Goal: Task Accomplishment & Management: Use online tool/utility

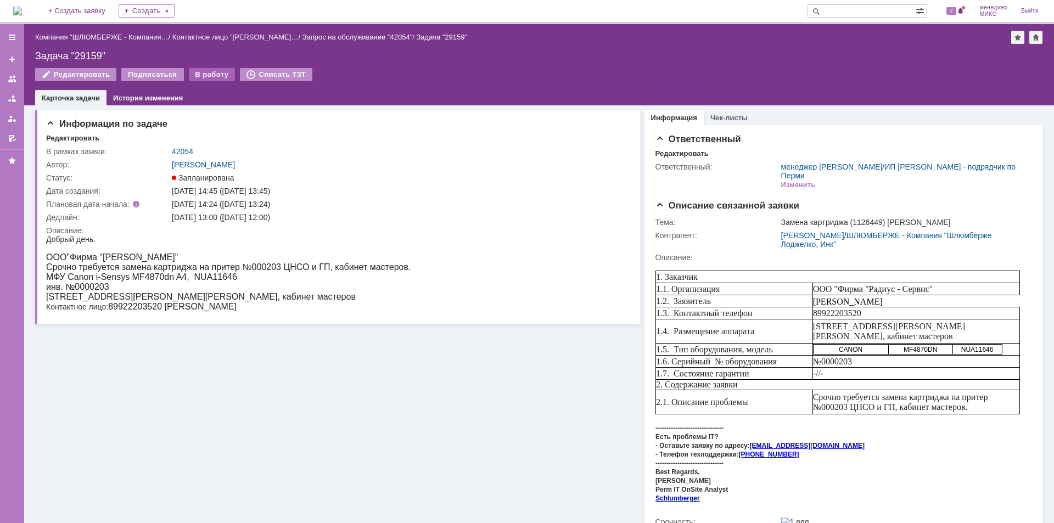
click at [196, 75] on div "В работу" at bounding box center [212, 74] width 47 height 13
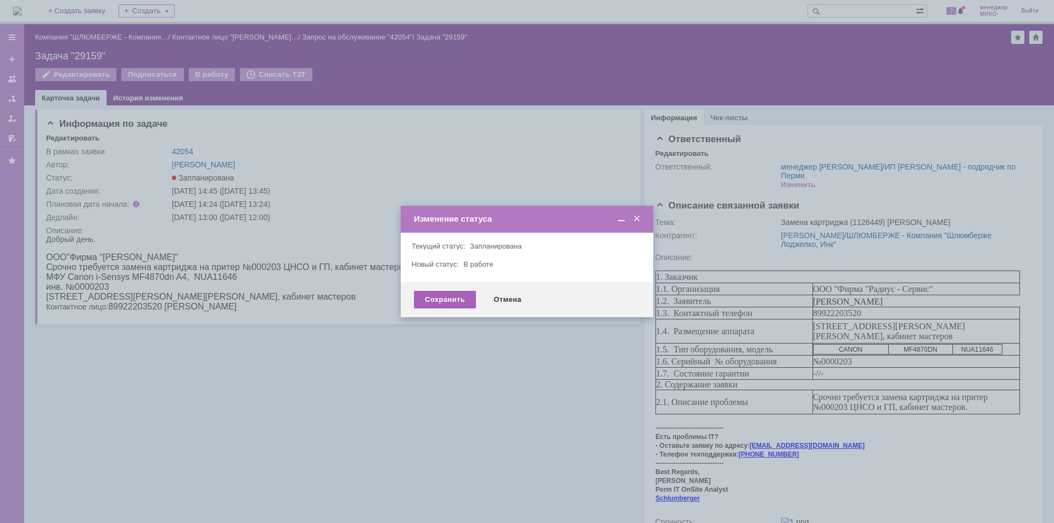
click at [422, 301] on div "Сохранить" at bounding box center [445, 300] width 62 height 18
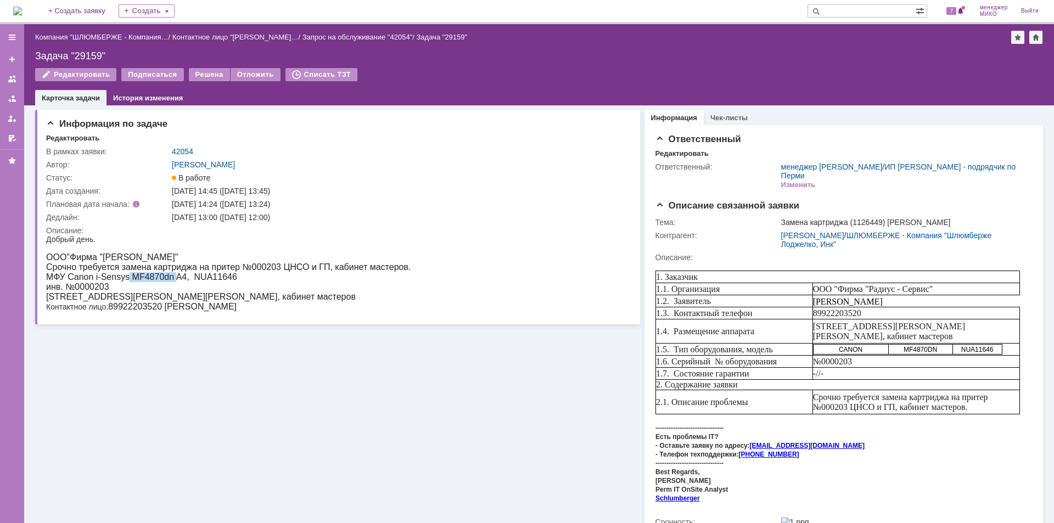
drag, startPoint x: 131, startPoint y: 277, endPoint x: 175, endPoint y: 275, distance: 44.5
click at [175, 275] on span "МФУ Canon i-Sensys MF4870dn A4, NUA11646" at bounding box center [141, 276] width 191 height 9
copy span "MF4870dn"
click at [18, 77] on link at bounding box center [12, 79] width 18 height 18
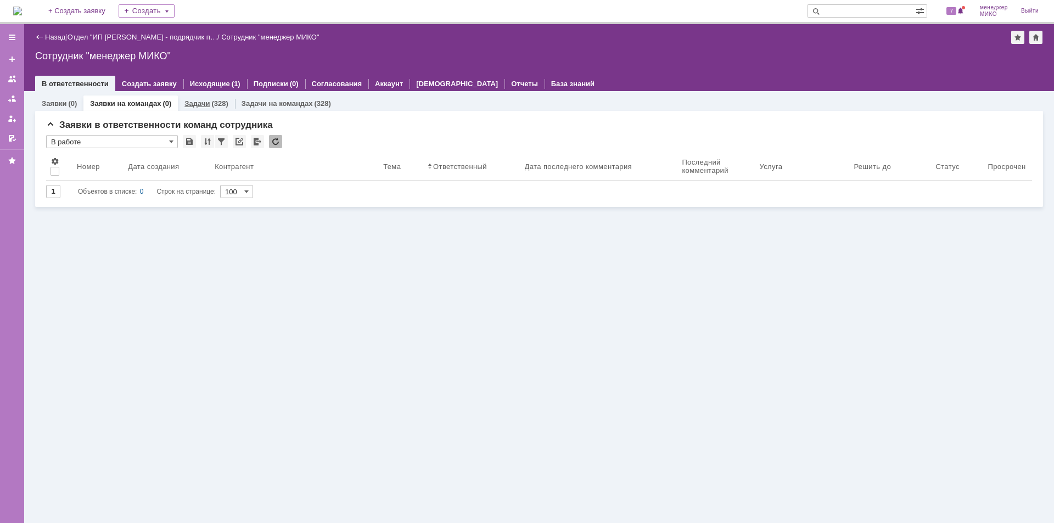
click at [187, 104] on link "Задачи" at bounding box center [196, 103] width 25 height 8
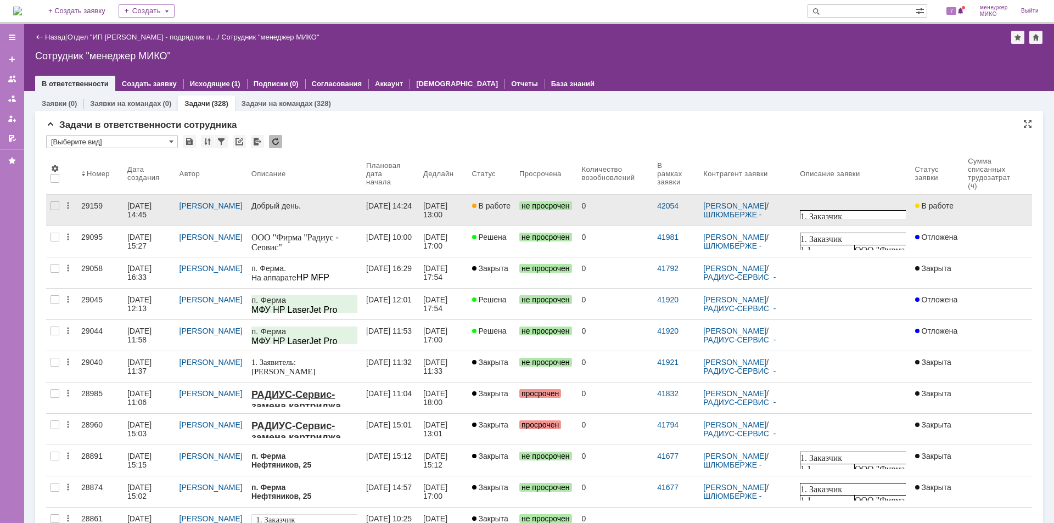
click at [96, 205] on div "29159" at bounding box center [99, 205] width 37 height 9
